Goal: Task Accomplishment & Management: Manage account settings

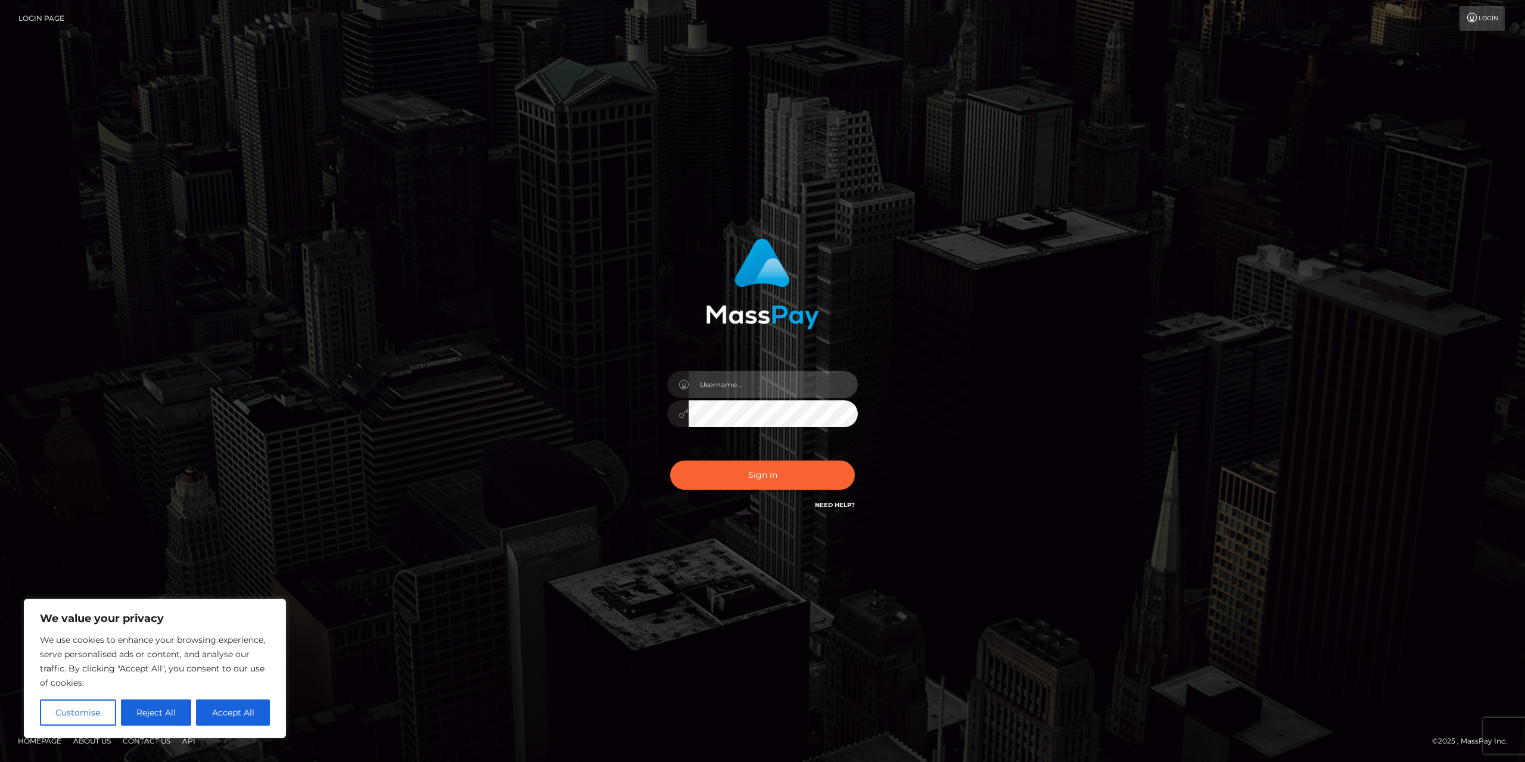
click at [756, 390] on input "text" at bounding box center [772, 384] width 169 height 27
type input "[EMAIL_ADDRESS][DOMAIN_NAME]"
click at [670, 460] on button "Sign in" at bounding box center [762, 474] width 185 height 29
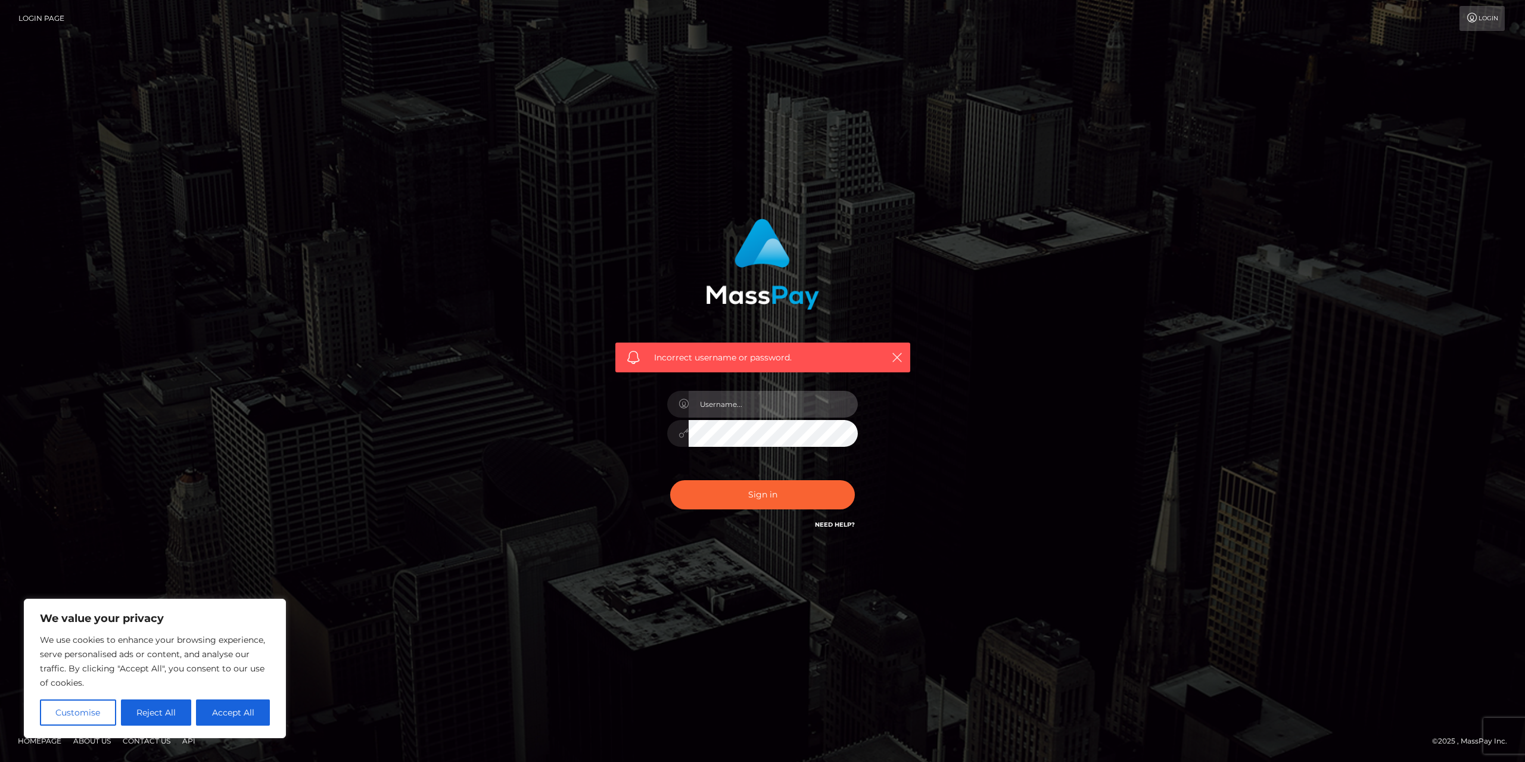
click at [781, 400] on input "text" at bounding box center [772, 404] width 169 height 27
drag, startPoint x: 990, startPoint y: 546, endPoint x: 887, endPoint y: 546, distance: 103.0
click at [990, 546] on div "Incorrect username or password." at bounding box center [762, 381] width 679 height 342
click at [834, 518] on div "Sign in Need Help?" at bounding box center [762, 499] width 208 height 53
click at [834, 521] on link "Need Help?" at bounding box center [835, 525] width 40 height 8
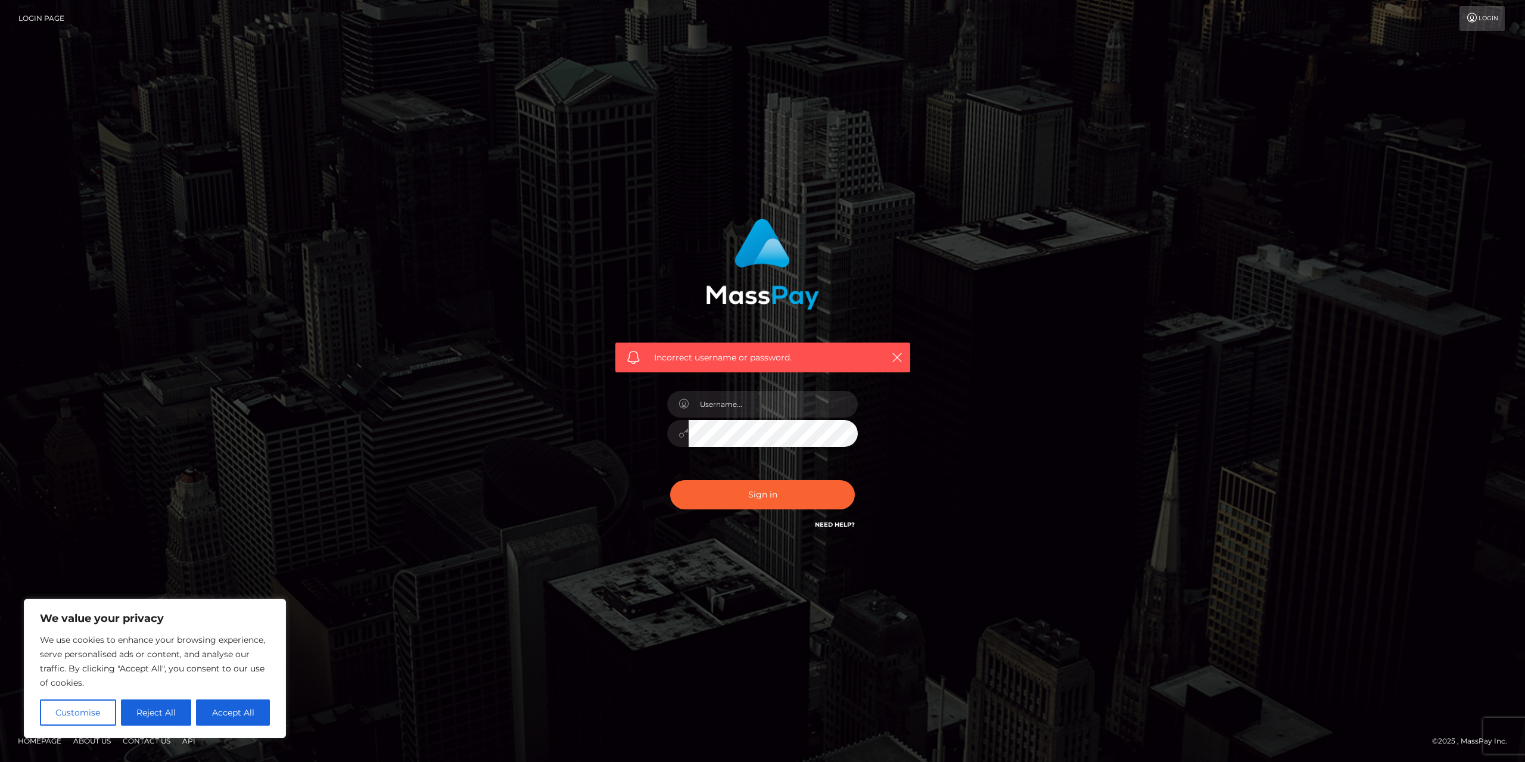
click at [843, 531] on div "Need Help?" at bounding box center [835, 526] width 40 height 15
click at [842, 529] on div "Need Help?" at bounding box center [835, 526] width 40 height 15
click at [842, 522] on link "Need Help?" at bounding box center [835, 525] width 40 height 8
click at [840, 524] on link "Need Help?" at bounding box center [835, 525] width 40 height 8
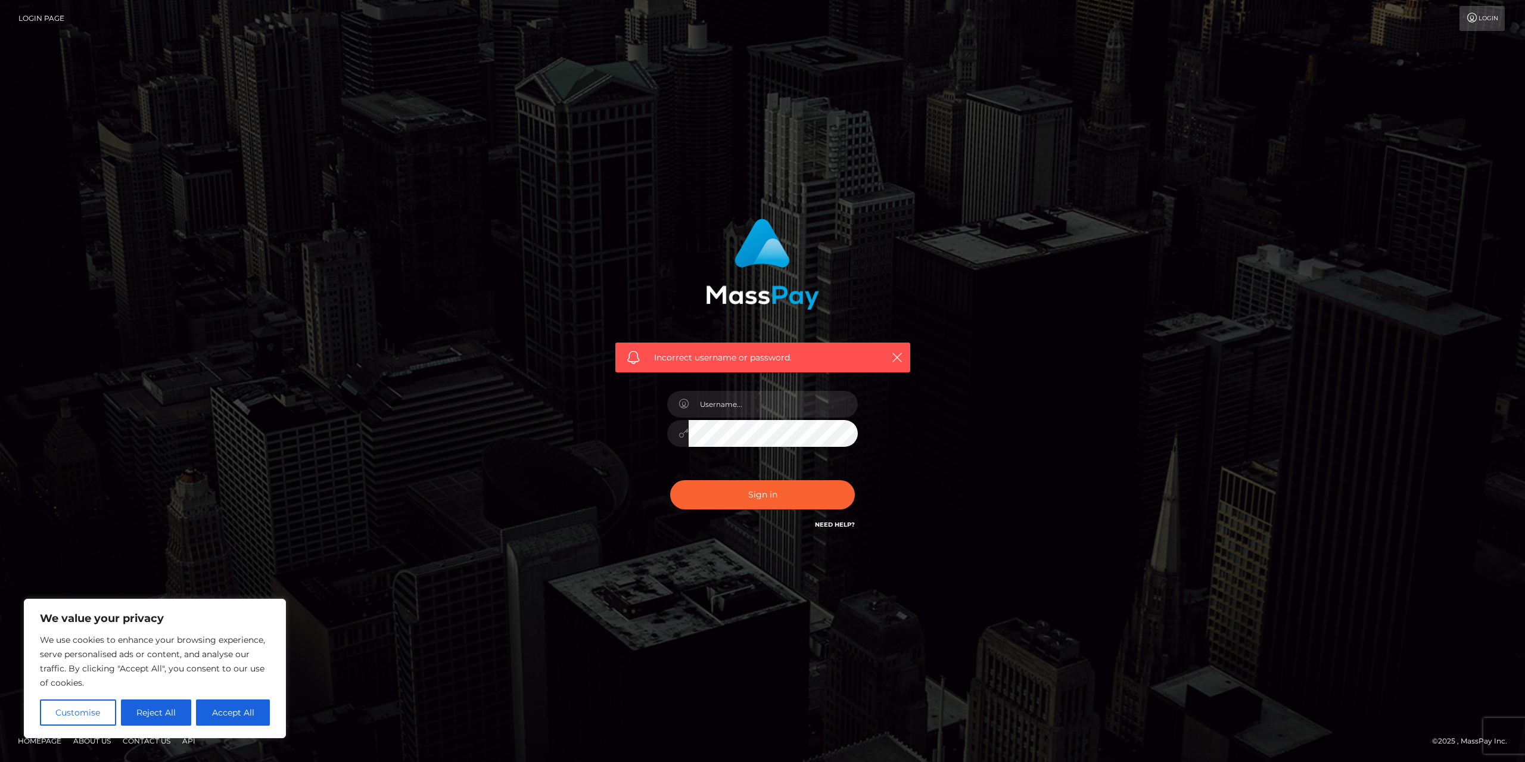
click at [840, 524] on link "Need Help?" at bounding box center [835, 525] width 40 height 8
click at [216, 713] on button "Accept All" at bounding box center [233, 712] width 74 height 26
checkbox input "true"
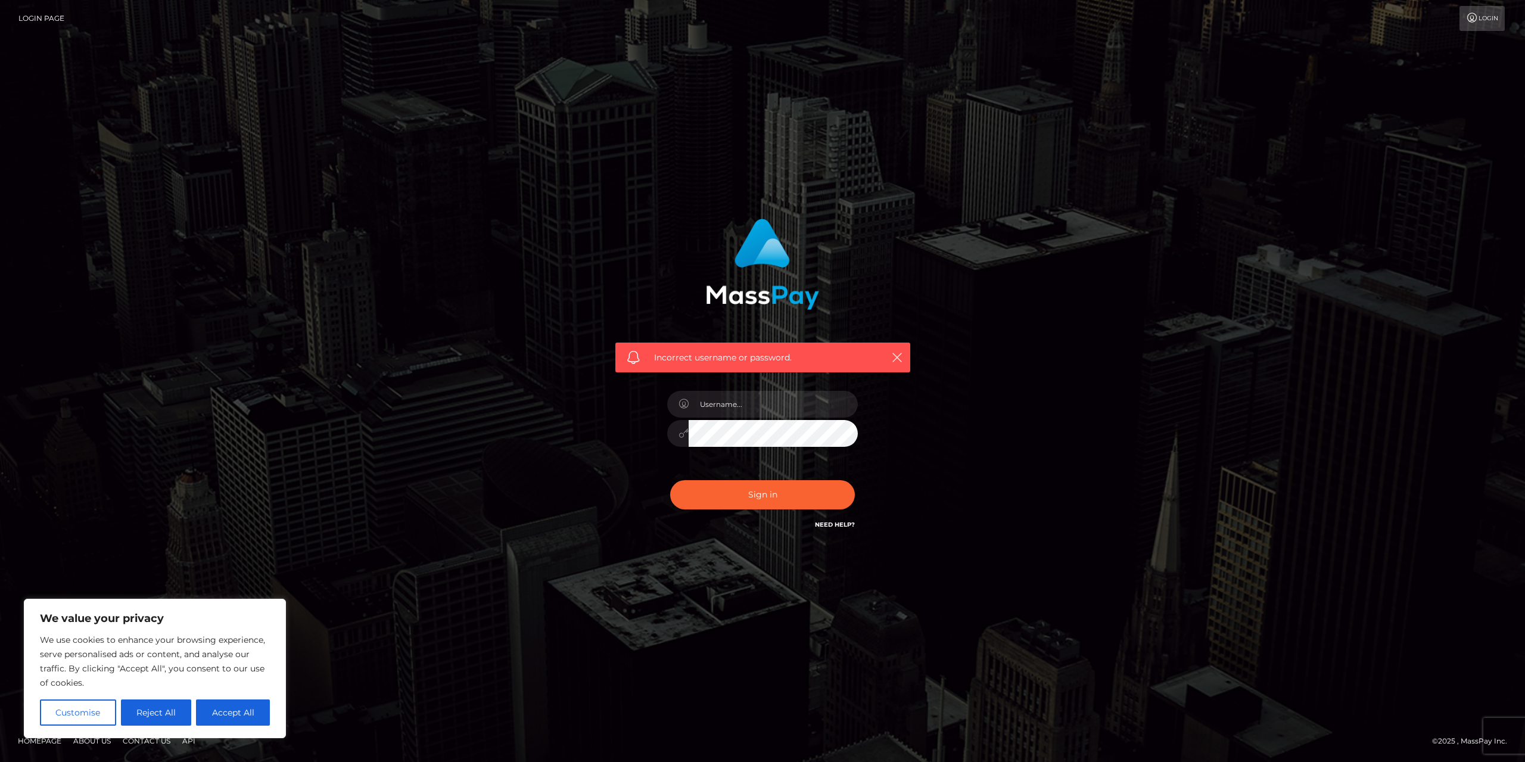
checkbox input "true"
